Goal: Task Accomplishment & Management: Complete application form

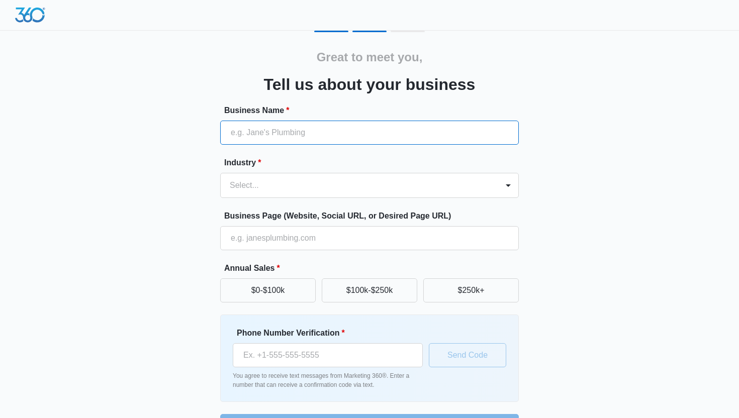
click at [253, 136] on input "Business Name *" at bounding box center [369, 133] width 298 height 24
click at [392, 135] on input "[PERSON_NAME]'s Realty - [PERSON_NAME] Real estate Advisor" at bounding box center [369, 133] width 298 height 24
type input "[PERSON_NAME]'s Realty - [PERSON_NAME] Real Estate Advisor"
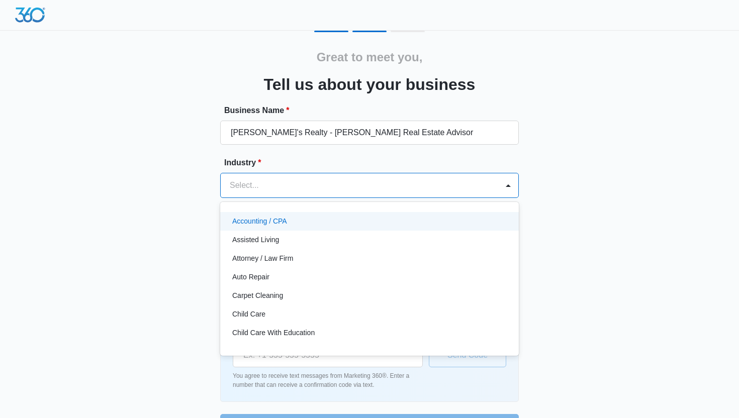
click at [311, 184] on div at bounding box center [357, 185] width 255 height 14
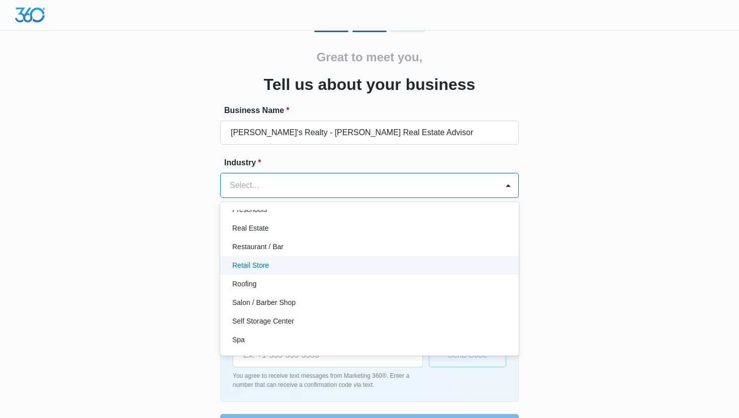
scroll to position [697, 0]
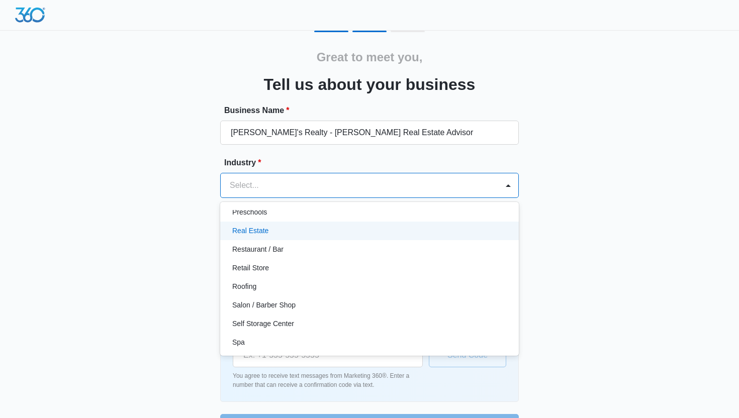
click at [288, 232] on div "Real Estate" at bounding box center [368, 231] width 272 height 11
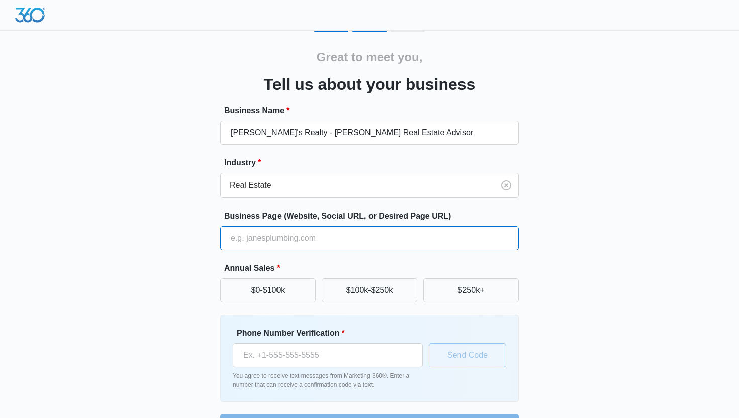
click at [315, 243] on input "Business Page (Website, Social URL, or Desired Page URL)" at bounding box center [369, 238] width 298 height 24
type input "[DOMAIN_NAME]"
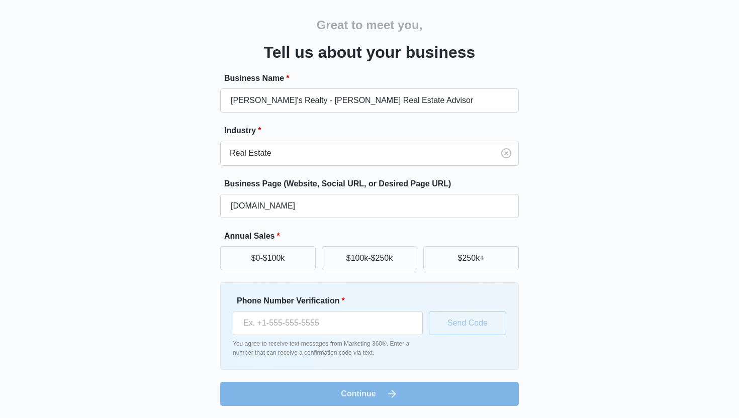
click at [278, 235] on span "*" at bounding box center [276, 236] width 5 height 9
click at [359, 263] on button "$100k-$250k" at bounding box center [369, 258] width 95 height 24
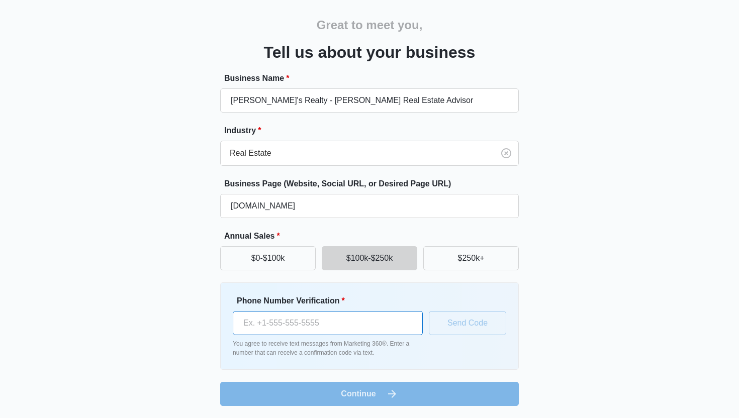
click at [276, 321] on input "Phone Number Verification *" at bounding box center [328, 323] width 190 height 24
type input "[PHONE_NUMBER]"
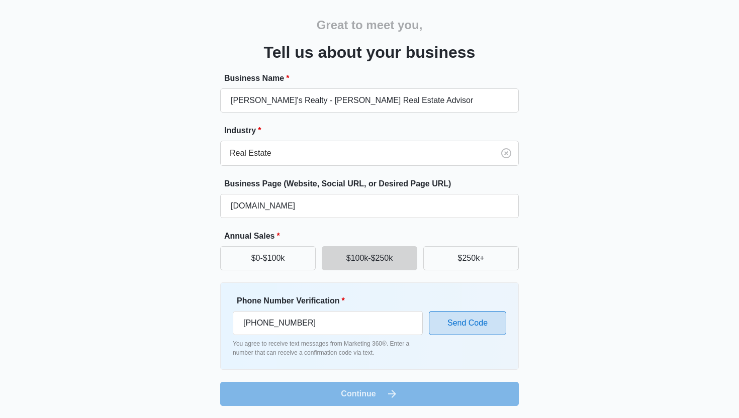
click at [460, 329] on button "Send Code" at bounding box center [467, 323] width 77 height 24
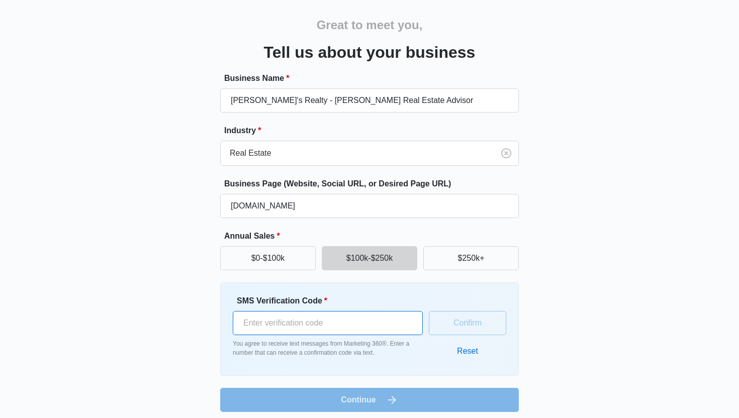
click at [313, 320] on input "SMS Verification Code *" at bounding box center [328, 323] width 190 height 24
type input "217749"
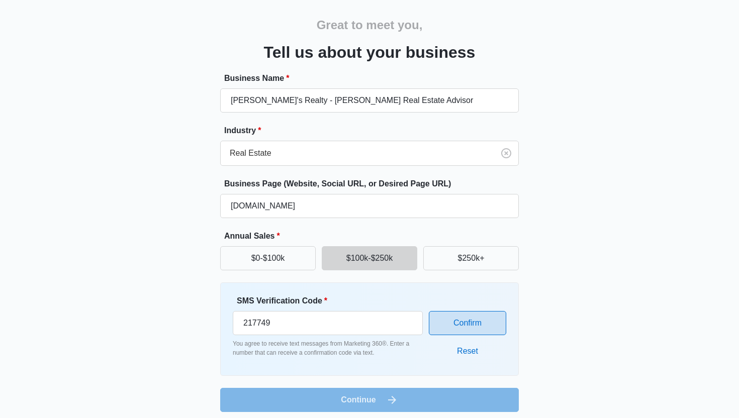
click at [468, 323] on button "Confirm" at bounding box center [467, 323] width 77 height 24
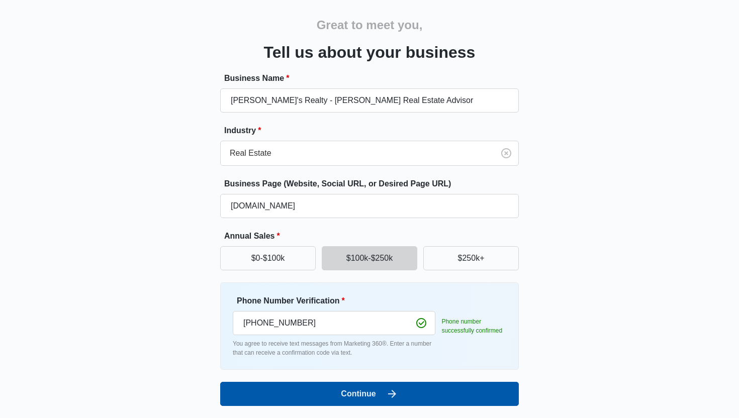
click at [382, 395] on button "Continue" at bounding box center [369, 394] width 298 height 24
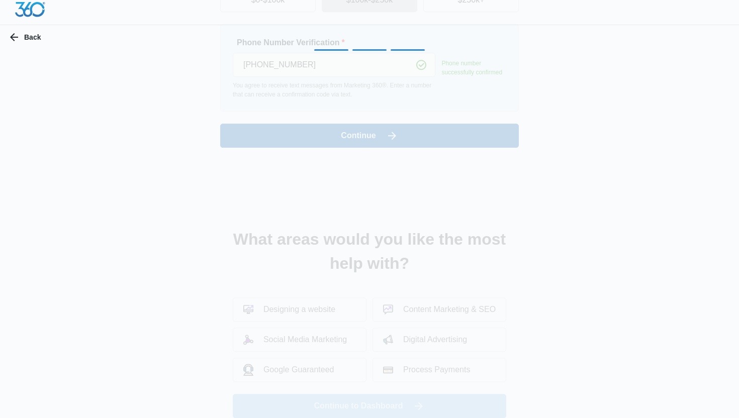
scroll to position [0, 0]
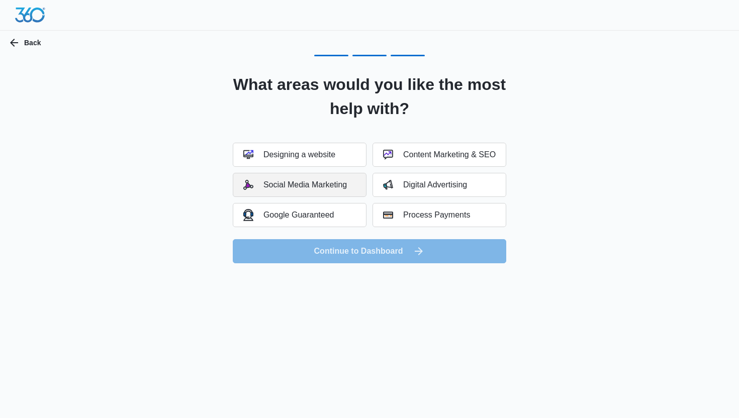
click at [270, 180] on div "Social Media Marketing" at bounding box center [294, 185] width 103 height 10
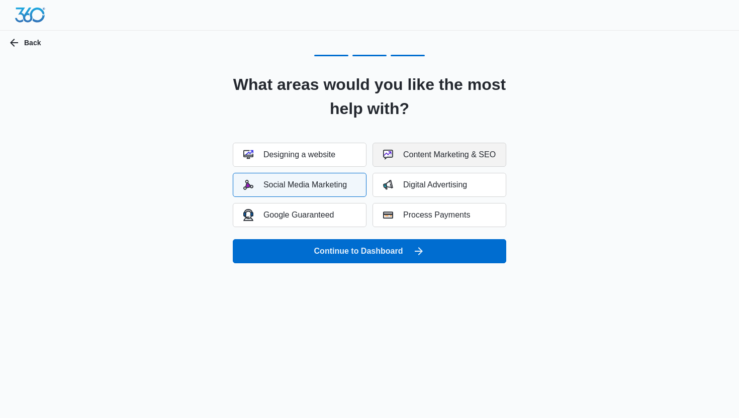
click at [402, 159] on div "Content Marketing & SEO" at bounding box center [439, 155] width 113 height 10
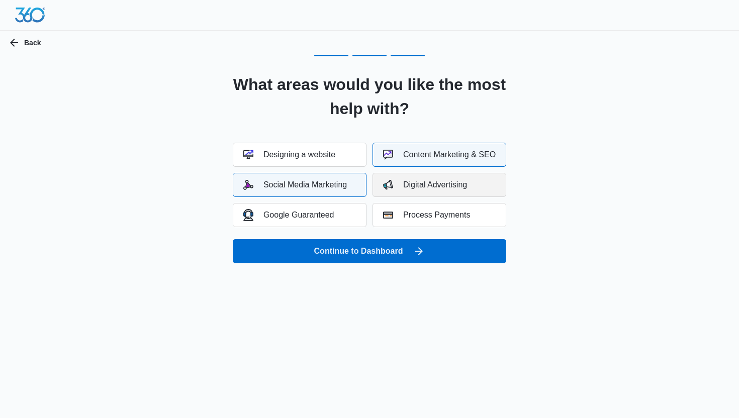
click at [402, 180] on div "Digital Advertising" at bounding box center [425, 185] width 84 height 10
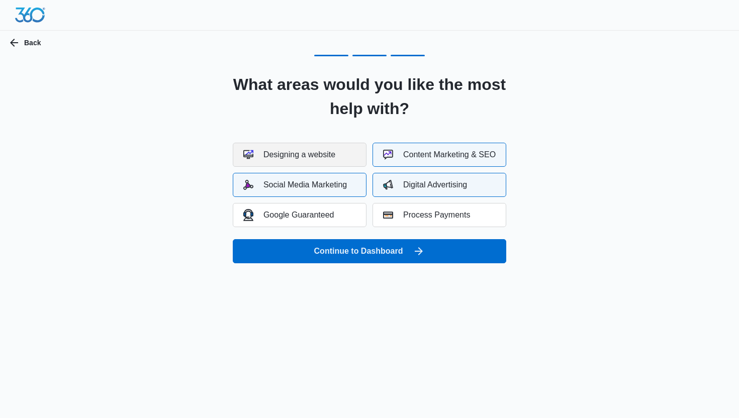
click at [322, 154] on div "Designing a website" at bounding box center [289, 155] width 92 height 10
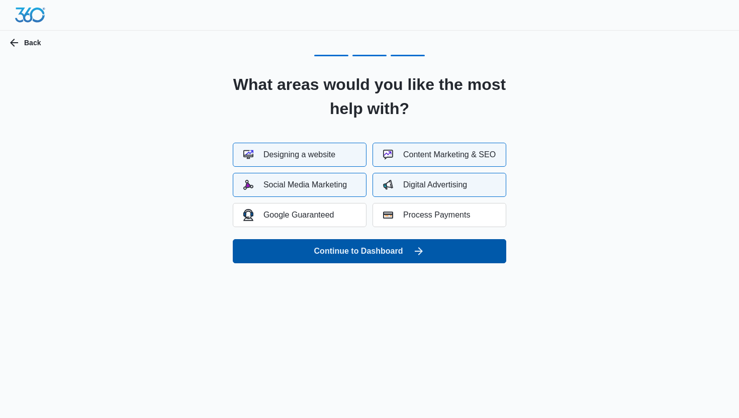
click at [361, 255] on button "Continue to Dashboard" at bounding box center [369, 251] width 273 height 24
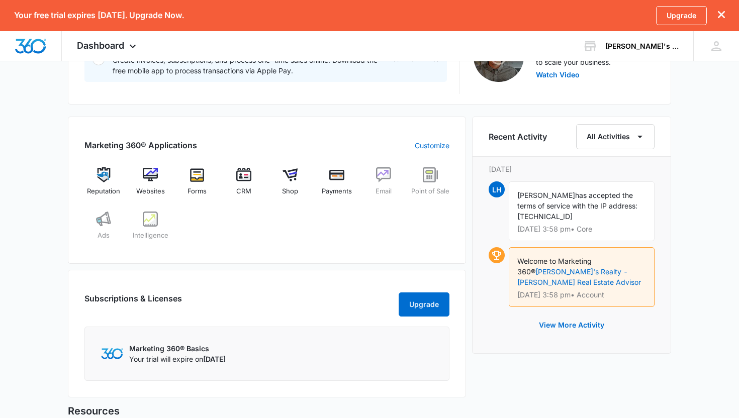
scroll to position [353, 0]
